Goal: Transaction & Acquisition: Purchase product/service

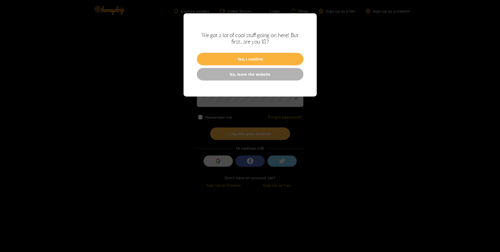
click at [270, 59] on button "Yes, I confirm" at bounding box center [250, 59] width 106 height 13
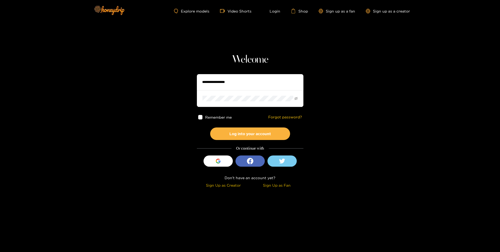
click at [264, 81] on input "text" at bounding box center [250, 82] width 106 height 16
type input "**********"
click at [264, 136] on button "Log into your account" at bounding box center [250, 133] width 80 height 13
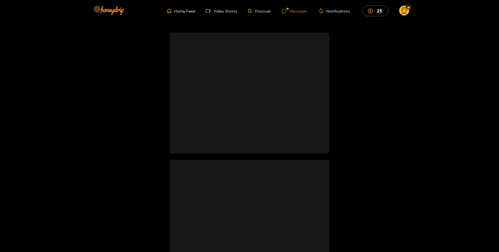
click at [297, 14] on div "Messages" at bounding box center [295, 11] width 26 height 6
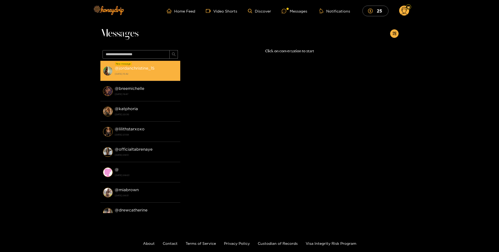
click at [135, 74] on strong "[DATE] 15:42" at bounding box center [146, 73] width 63 height 5
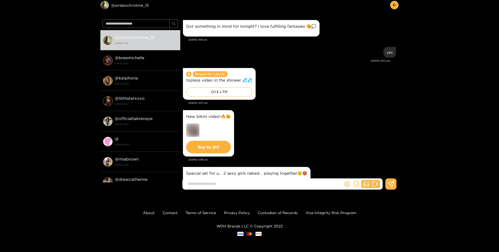
scroll to position [972, 0]
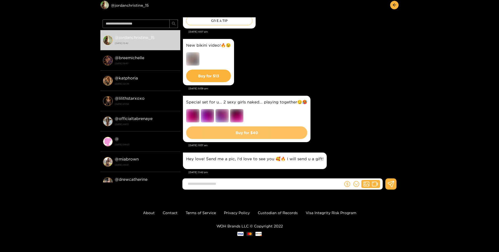
click at [262, 129] on button "Buy for $ 40" at bounding box center [246, 132] width 121 height 13
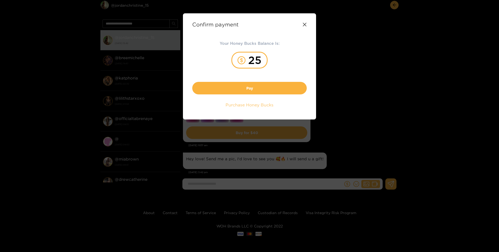
click at [264, 103] on span "Purchase Honey Bucks" at bounding box center [249, 105] width 48 height 6
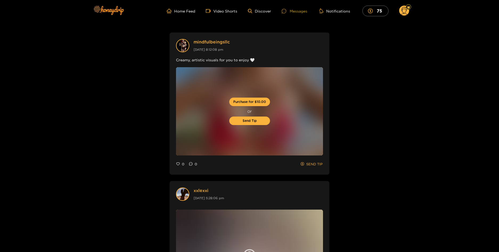
click at [302, 13] on div "Messages" at bounding box center [295, 11] width 26 height 6
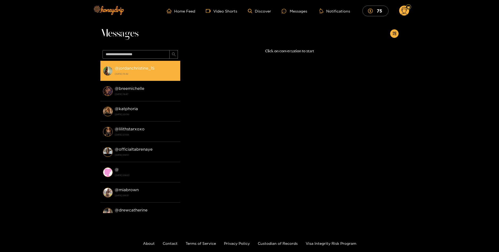
click at [155, 71] on div "@ jordanchristine_15 15 August 2025 15:42" at bounding box center [146, 71] width 63 height 12
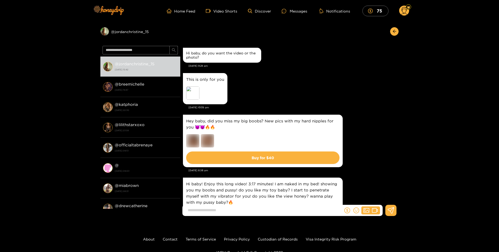
scroll to position [972, 0]
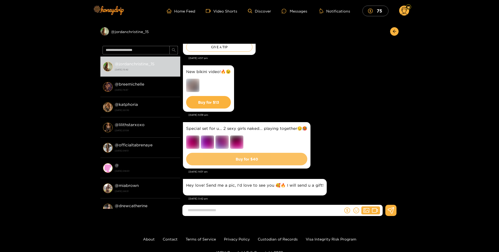
click at [266, 153] on button "Buy for $ 40" at bounding box center [246, 159] width 121 height 13
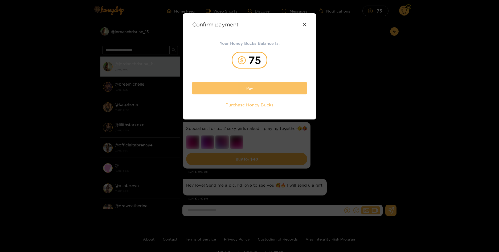
click at [280, 86] on button "Pay" at bounding box center [249, 88] width 114 height 13
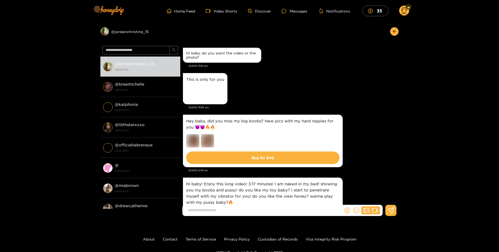
scroll to position [957, 0]
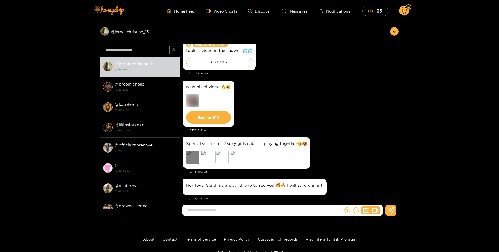
click at [194, 152] on div "Preview" at bounding box center [192, 156] width 13 height 13
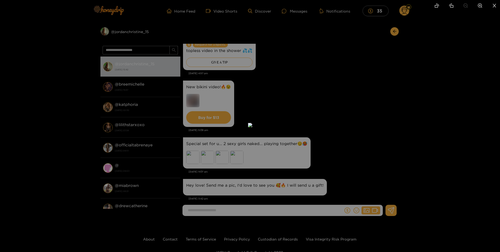
click at [373, 145] on div at bounding box center [250, 126] width 500 height 252
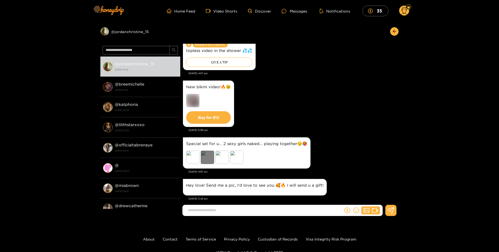
click at [206, 150] on div "Preview" at bounding box center [207, 156] width 13 height 13
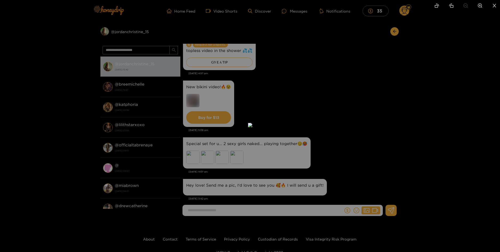
click at [361, 127] on div at bounding box center [250, 126] width 500 height 252
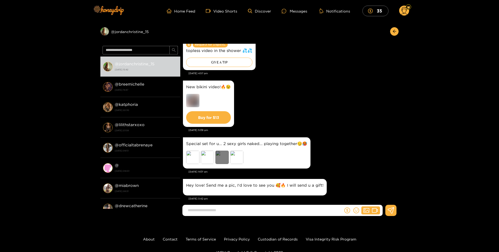
click at [222, 150] on div "Preview" at bounding box center [221, 156] width 13 height 13
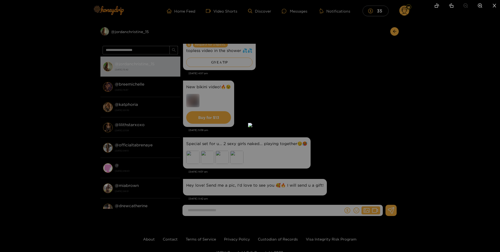
click at [374, 124] on div at bounding box center [250, 126] width 500 height 252
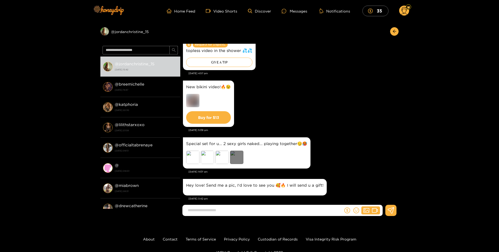
click at [241, 152] on div "Preview" at bounding box center [236, 156] width 13 height 13
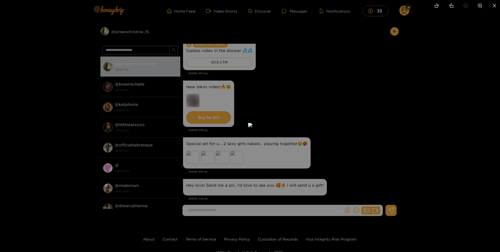
click at [451, 139] on div at bounding box center [250, 126] width 500 height 252
